Goal: Navigation & Orientation: Go to known website

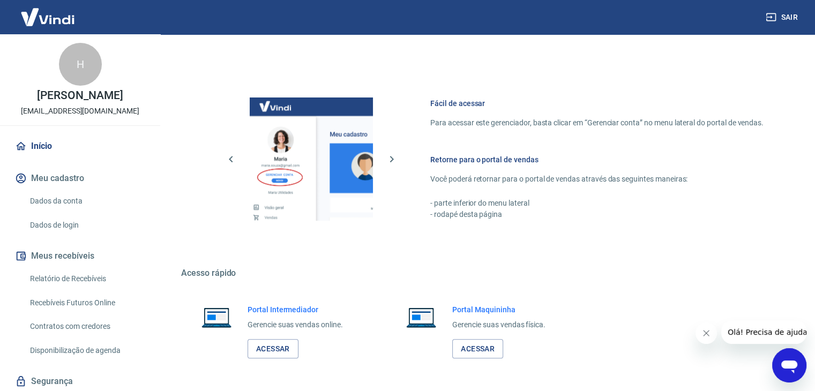
scroll to position [536, 0]
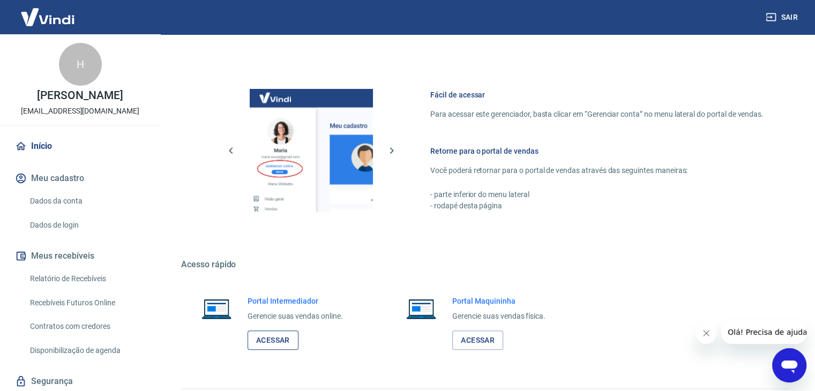
click at [289, 343] on link "Acessar" at bounding box center [273, 341] width 51 height 20
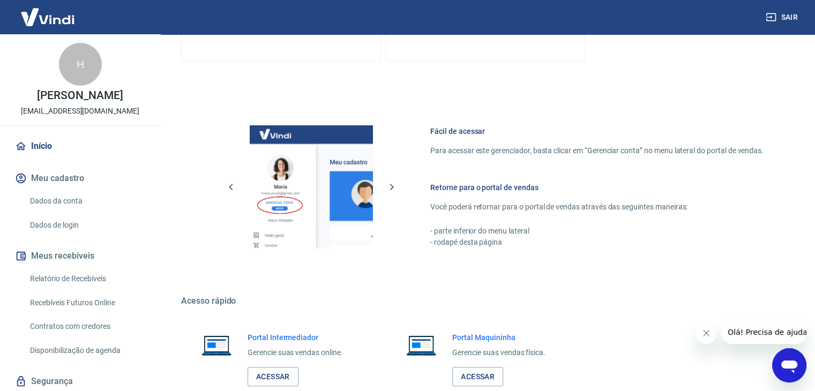
scroll to position [566, 0]
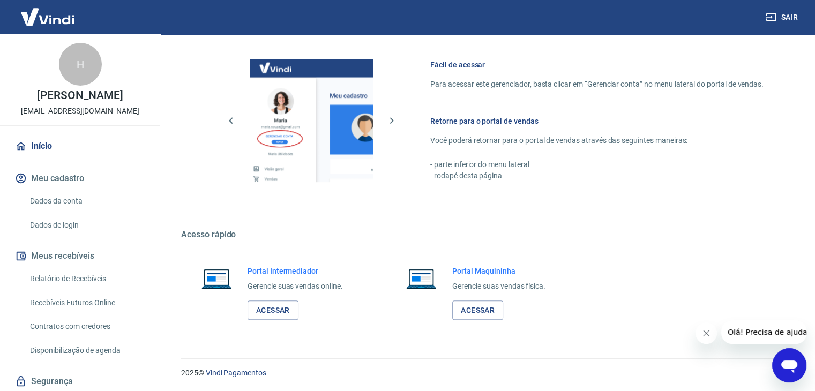
drag, startPoint x: 265, startPoint y: 322, endPoint x: 227, endPoint y: 318, distance: 38.3
click at [229, 319] on div "Portal Intermediador Gerencie suas vendas online. Acessar" at bounding box center [280, 293] width 198 height 80
click at [263, 315] on link "Acessar" at bounding box center [273, 311] width 51 height 20
